Goal: Task Accomplishment & Management: Use online tool/utility

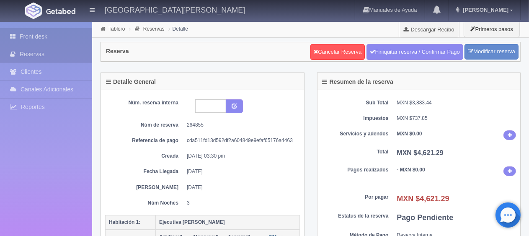
click at [73, 39] on link "Front desk" at bounding box center [46, 36] width 92 height 17
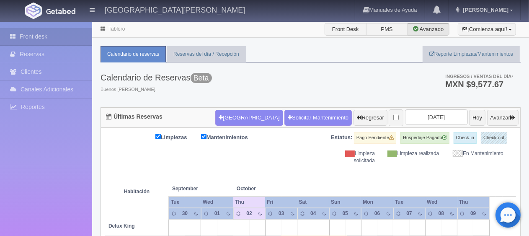
scroll to position [168, 0]
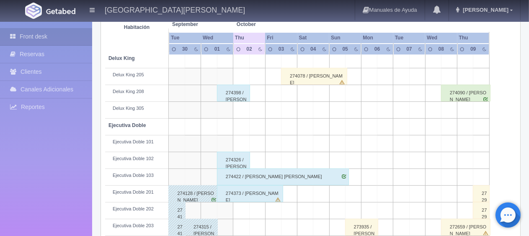
click at [240, 162] on div "274326 / [PERSON_NAME] ." at bounding box center [233, 160] width 33 height 17
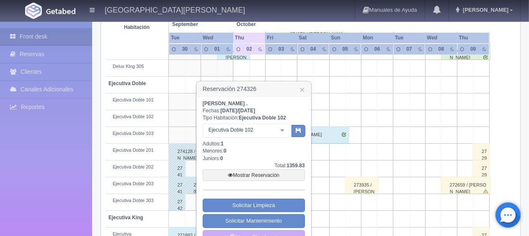
scroll to position [251, 0]
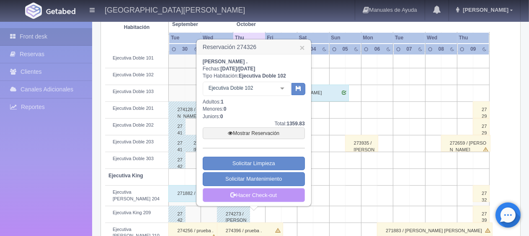
click at [266, 191] on link "Hacer Check-out" at bounding box center [254, 195] width 102 height 14
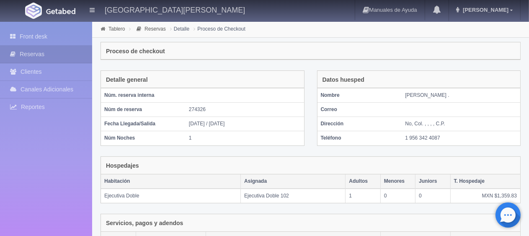
scroll to position [141, 0]
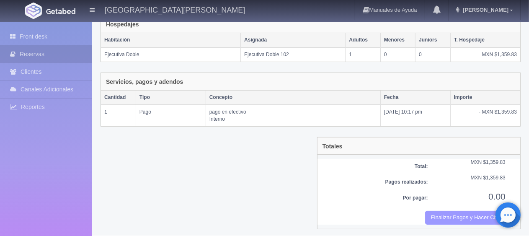
click at [451, 211] on button "Finalizar Pagos y Hacer Checkout" at bounding box center [465, 218] width 80 height 14
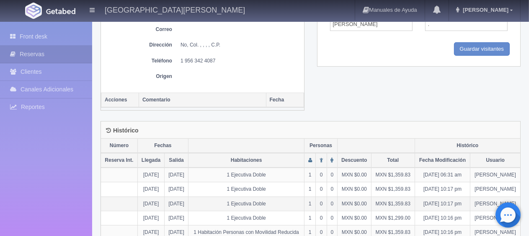
scroll to position [416, 0]
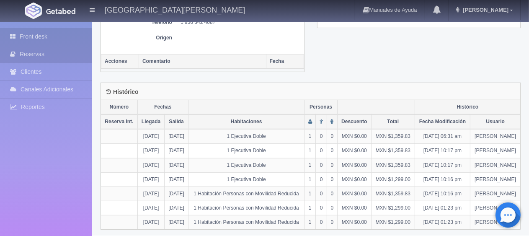
click at [47, 38] on link "Front desk" at bounding box center [46, 36] width 92 height 17
